Goal: Subscribe to service/newsletter

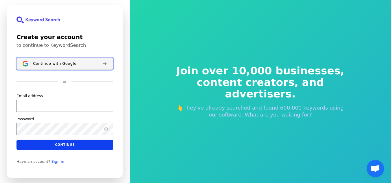
click at [56, 67] on button "Continue with Google" at bounding box center [64, 64] width 97 height 12
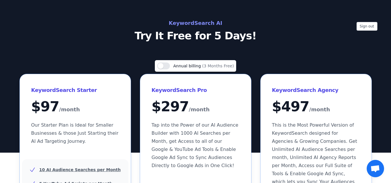
click at [201, 23] on h2 "KeywordSearch AI" at bounding box center [195, 23] width 259 height 9
